Goal: Information Seeking & Learning: Understand process/instructions

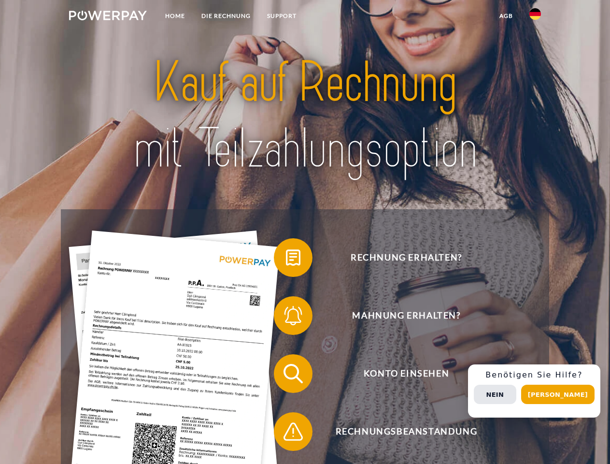
click at [108, 17] on img at bounding box center [108, 16] width 78 height 10
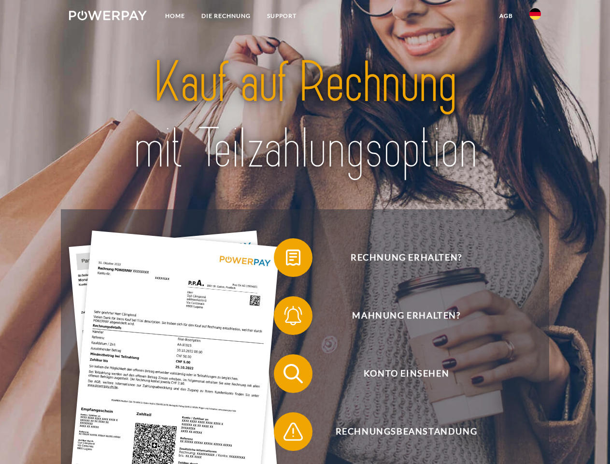
click at [535, 17] on img at bounding box center [535, 14] width 12 height 12
click at [506, 16] on link "agb" at bounding box center [506, 15] width 30 height 17
click at [286, 259] on span at bounding box center [279, 257] width 48 height 48
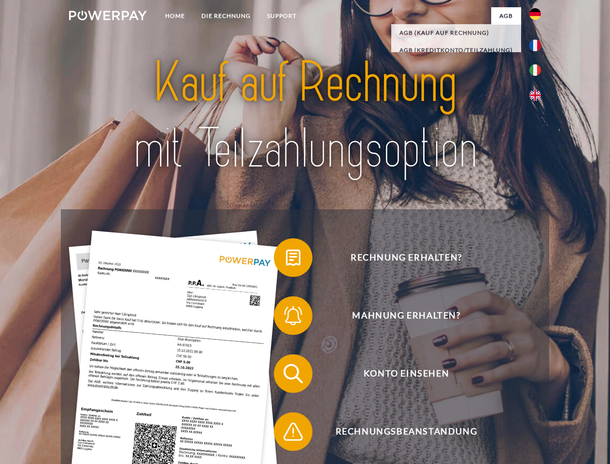
click at [286, 317] on span at bounding box center [279, 315] width 48 height 48
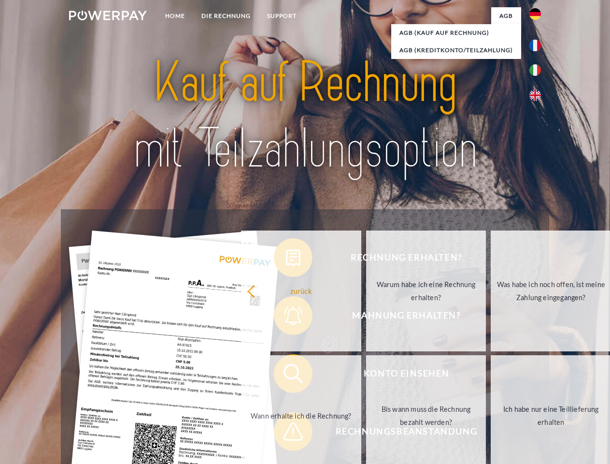
click at [366, 375] on link "Bis wann muss die Rechnung bezahlt werden?" at bounding box center [426, 415] width 120 height 121
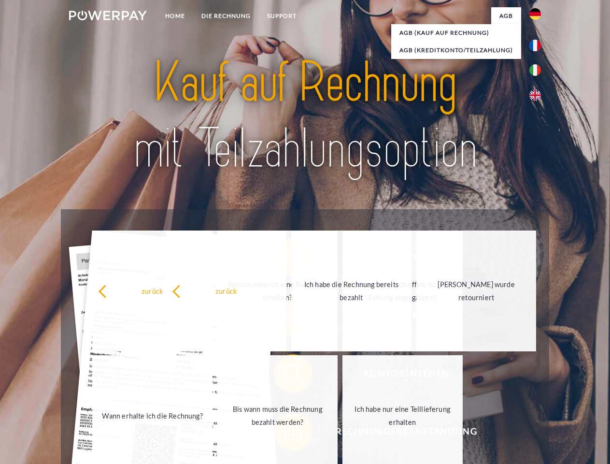
click at [286, 433] on span at bounding box center [279, 431] width 48 height 48
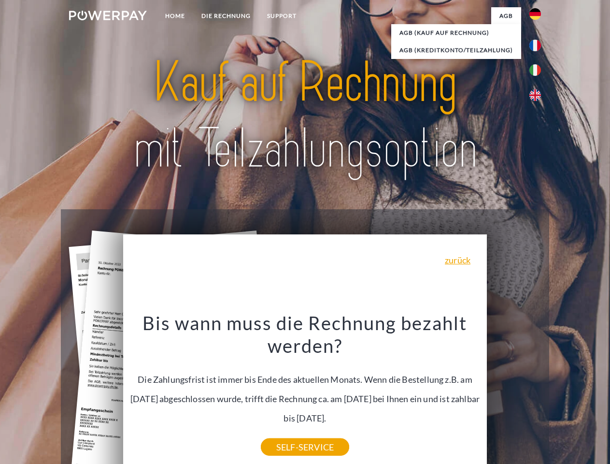
click at [538, 391] on div "Rechnung erhalten? Mahnung erhalten? Konto einsehen" at bounding box center [305, 402] width 488 height 386
click at [514, 393] on span "Konto einsehen" at bounding box center [406, 373] width 237 height 39
click at [561, 394] on header "Home DIE RECHNUNG SUPPORT" at bounding box center [305, 333] width 610 height 667
